Goal: Transaction & Acquisition: Purchase product/service

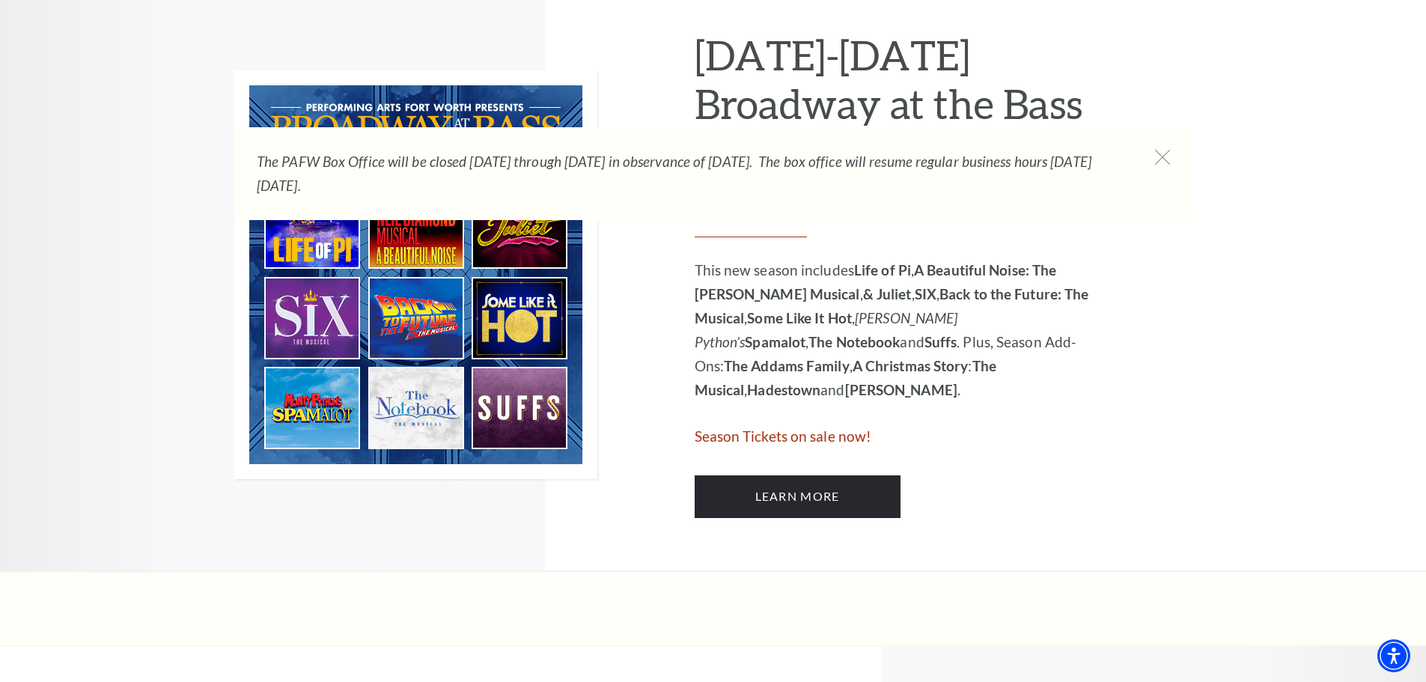
scroll to position [799, 0]
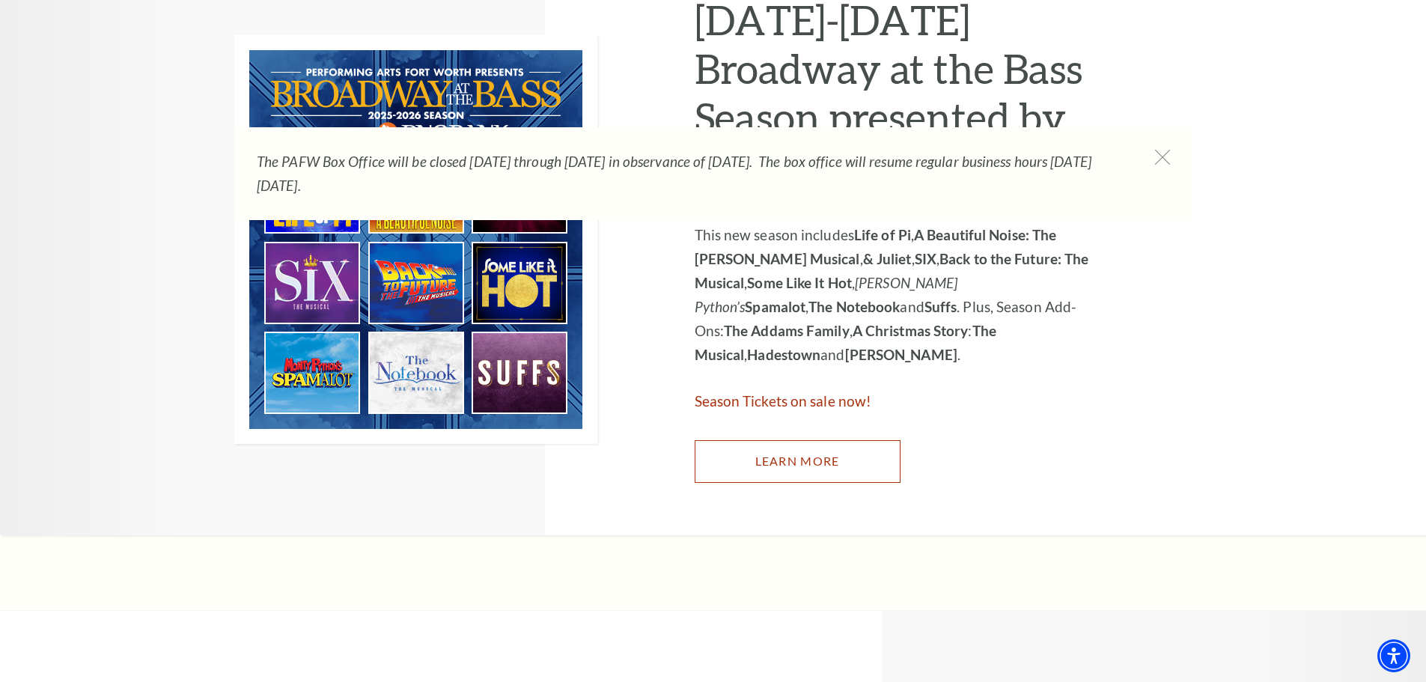
drag, startPoint x: 786, startPoint y: 462, endPoint x: 728, endPoint y: 456, distance: 58.7
click at [786, 462] on link "Learn More" at bounding box center [798, 461] width 206 height 42
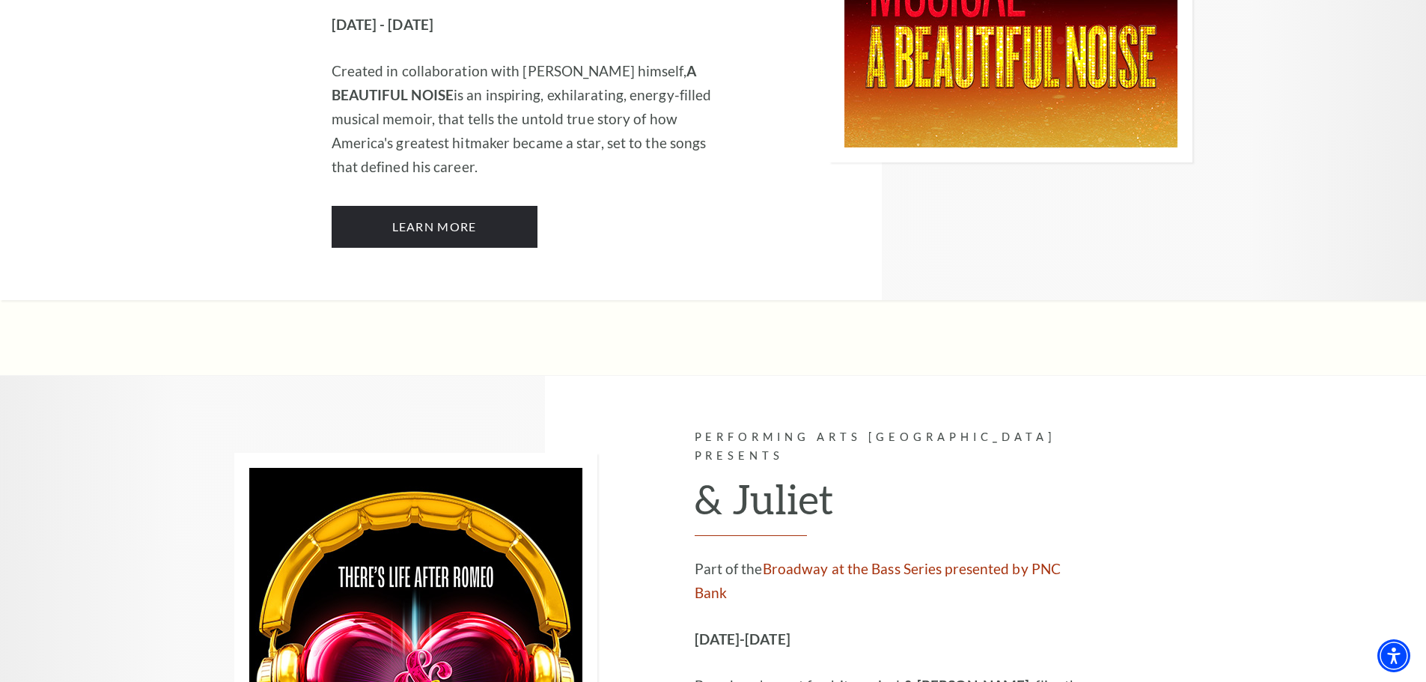
scroll to position [4092, 0]
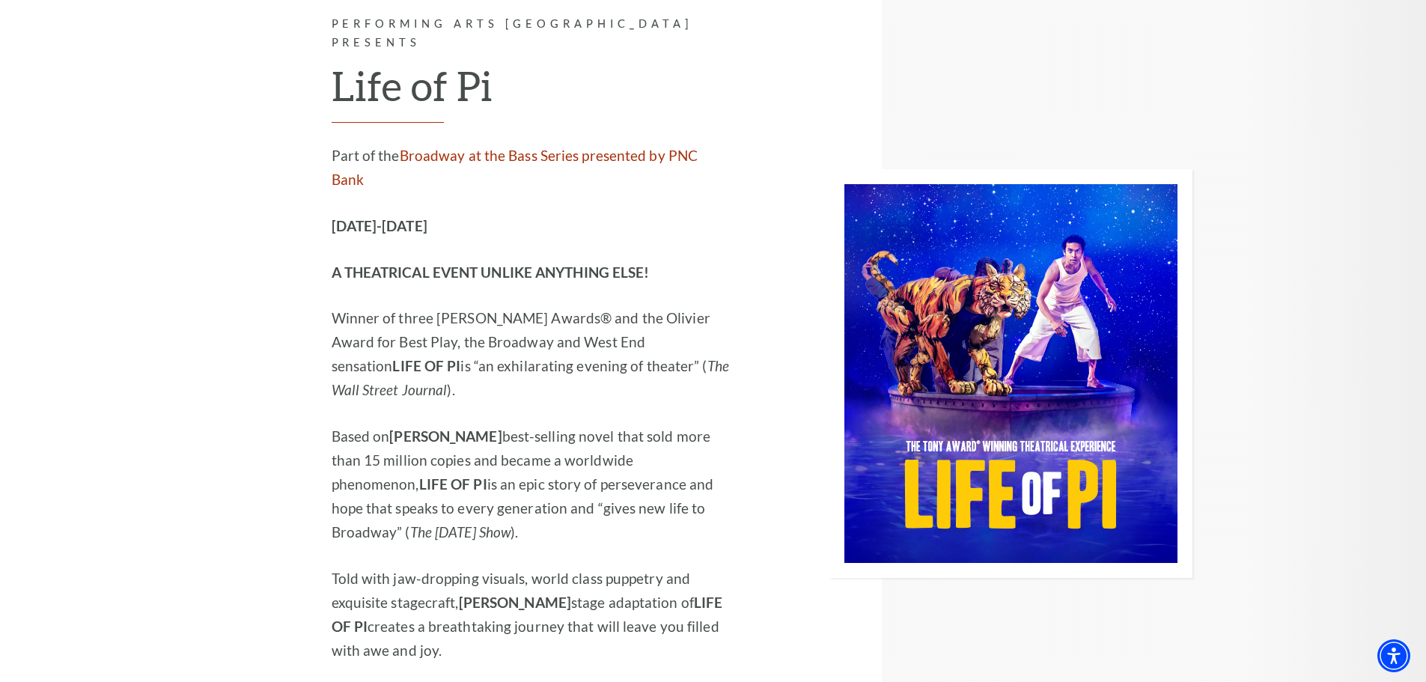
scroll to position [2058, 0]
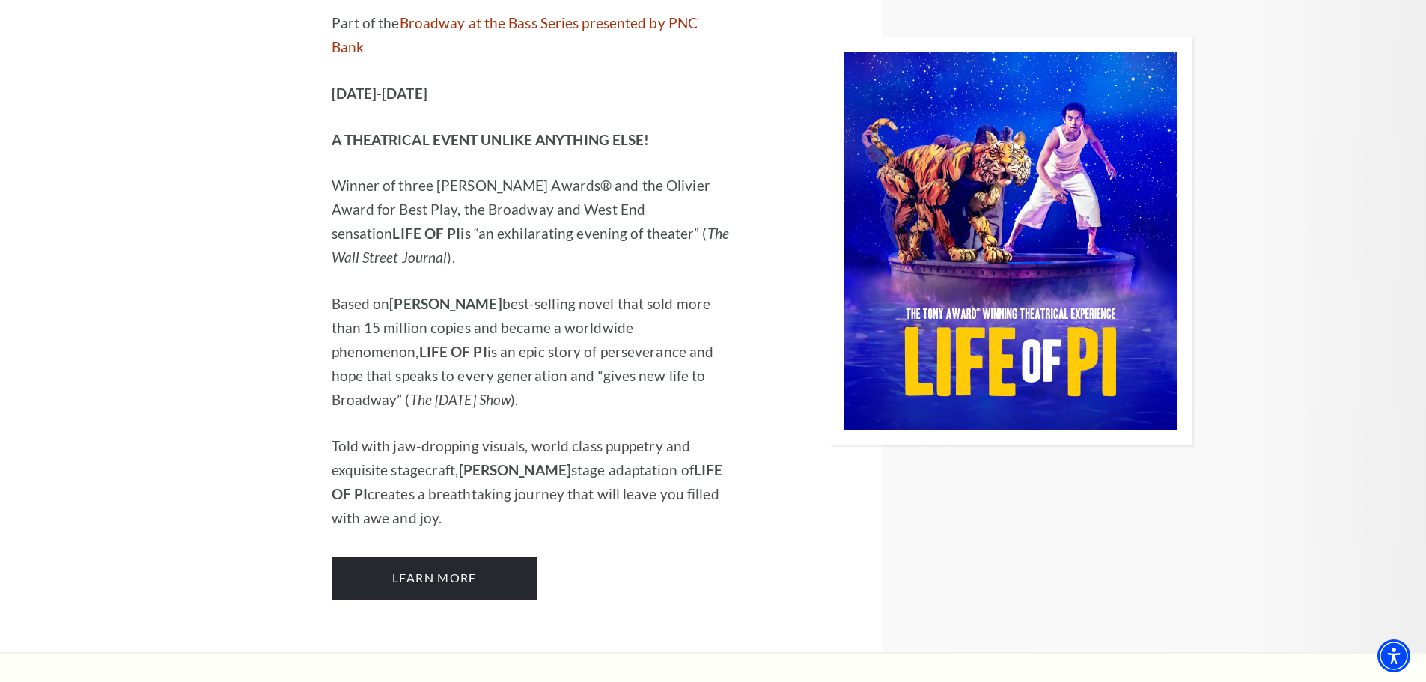
click at [460, 489] on div "Performing Arts Fort Worth Presents Life of Pi Part of the Broadway at the Bass…" at bounding box center [483, 241] width 498 height 822
click at [432, 557] on link "Learn More" at bounding box center [435, 578] width 206 height 42
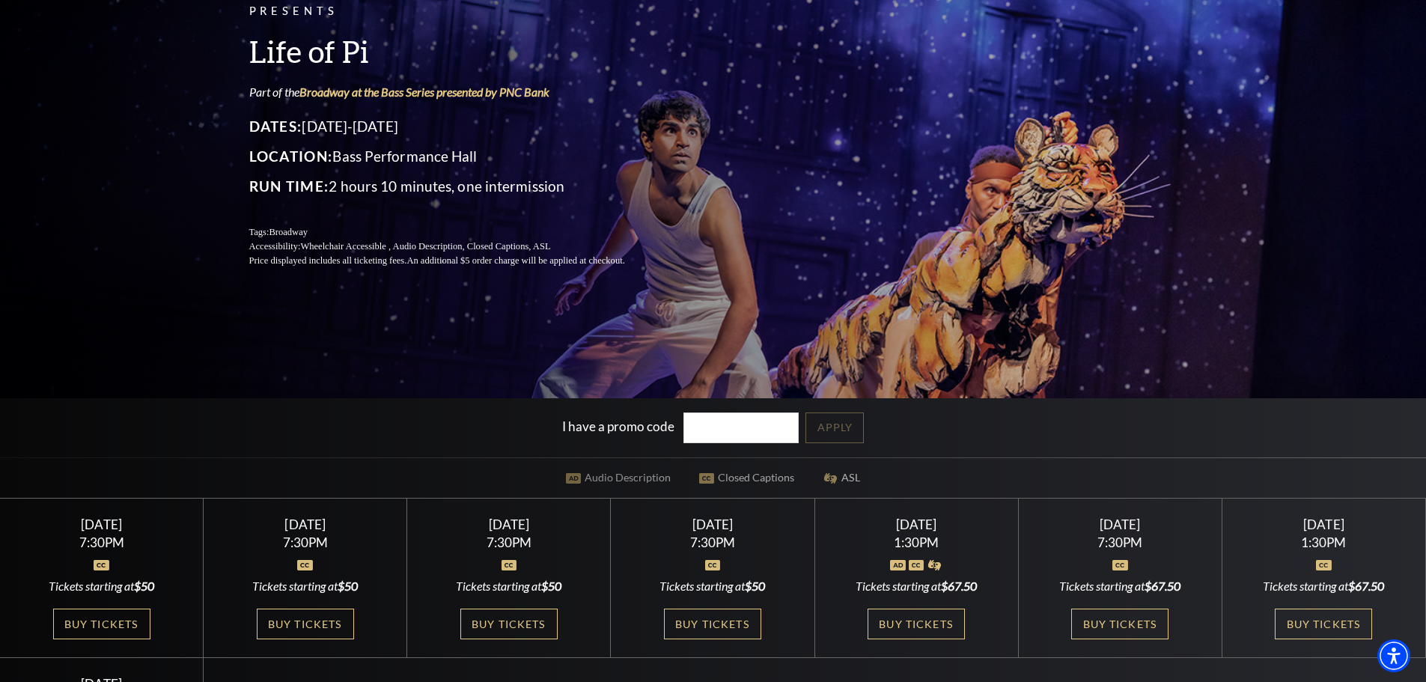
scroll to position [200, 0]
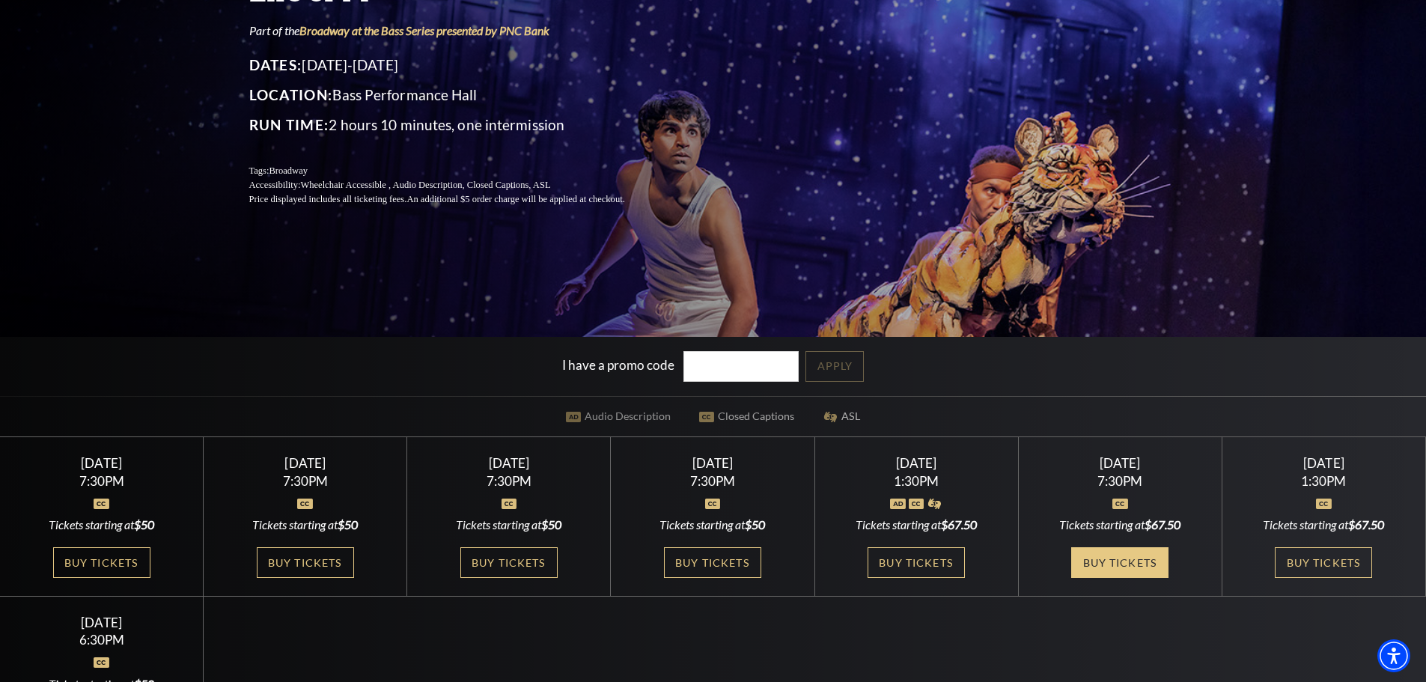
click at [1095, 556] on link "Buy Tickets" at bounding box center [1119, 562] width 97 height 31
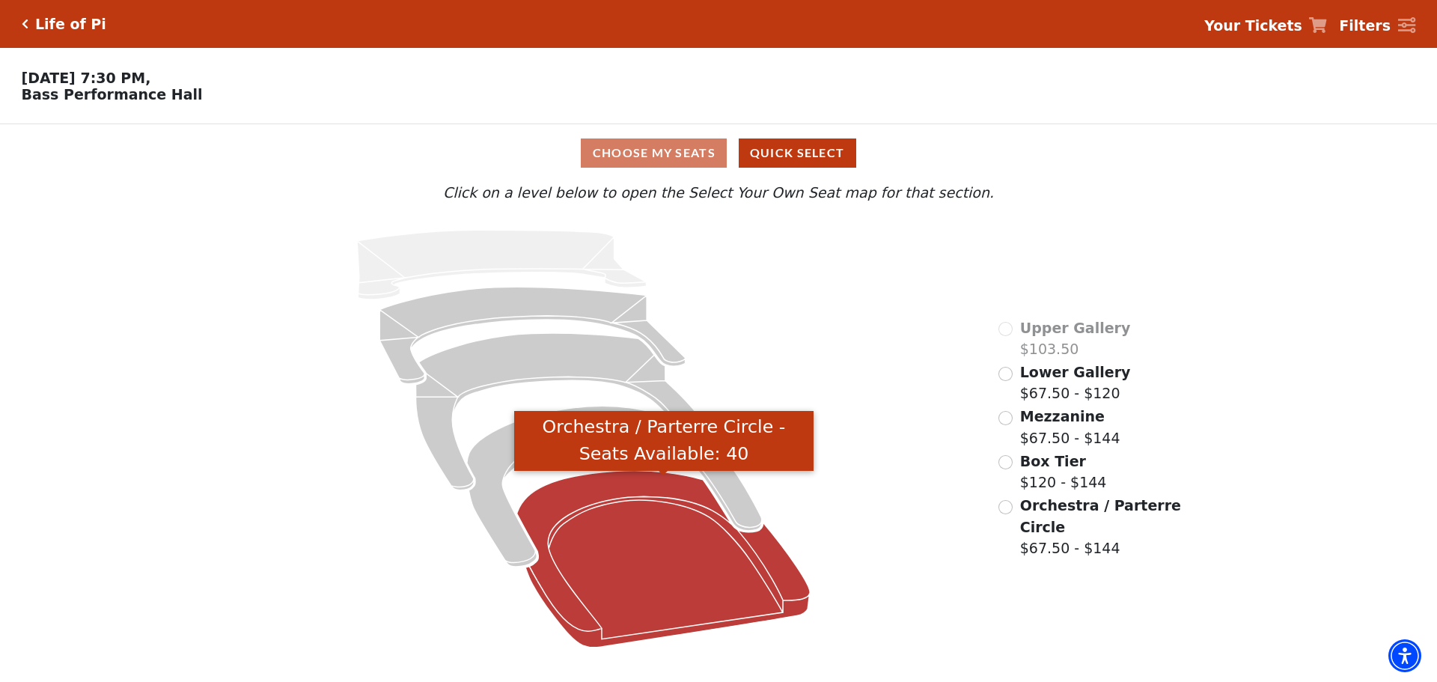
click at [661, 572] on icon "Orchestra / Parterre Circle - Seats Available: 40" at bounding box center [663, 559] width 293 height 177
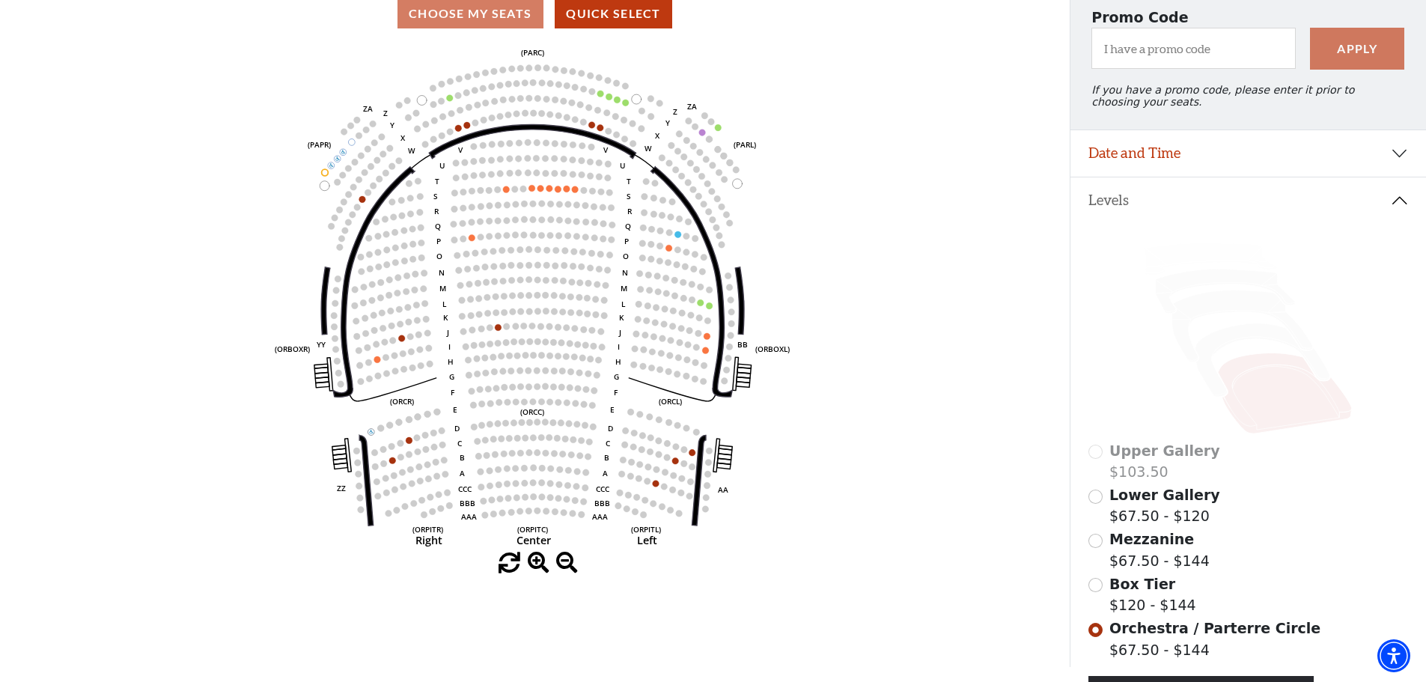
scroll to position [169, 0]
